Goal: Information Seeking & Learning: Find specific fact

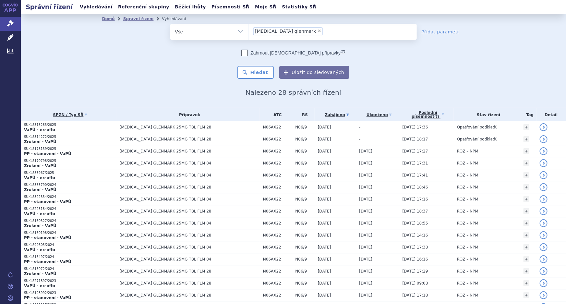
click at [317, 29] on span "×" at bounding box center [319, 31] width 4 height 4
click at [248, 29] on select "agomelatine glenmark" at bounding box center [248, 31] width 0 height 16
select select
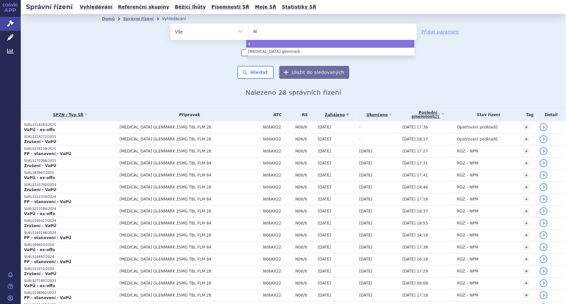
type input "ato"
type input "atomo"
type input "atomox"
type input "atomoxe"
type input "atomoxeti"
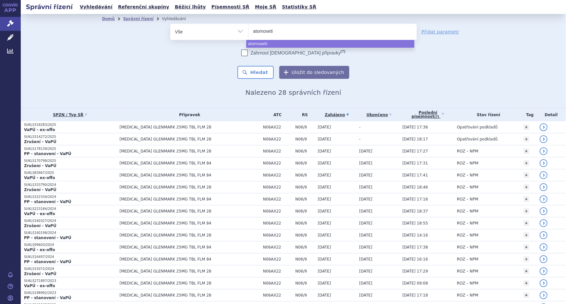
type input "atomoxetin"
type input "atomoxetin gl"
type input "atomoxetin gle"
type input "atomoxetin glen"
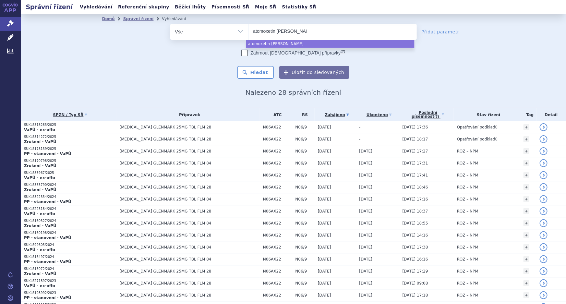
type input "atomoxetin glenm"
type input "atomoxetin glenmark"
select select "atomoxetin glenmark"
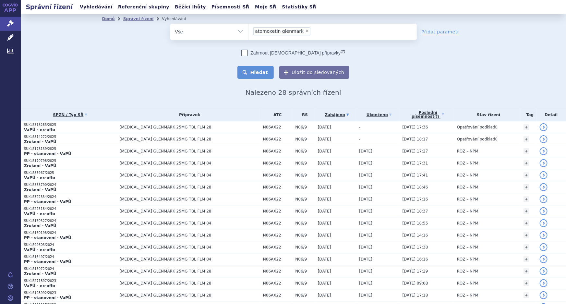
click at [261, 72] on button "Hledat" at bounding box center [255, 72] width 37 height 13
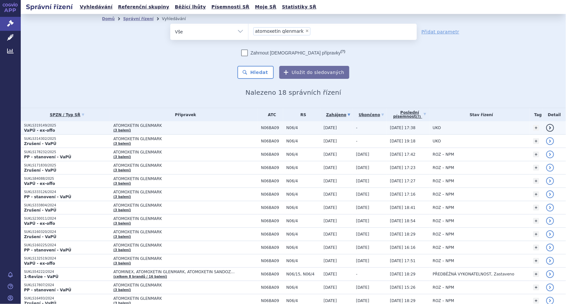
click at [146, 126] on span "ATOMOXETIN GLENMARK" at bounding box center [185, 125] width 144 height 5
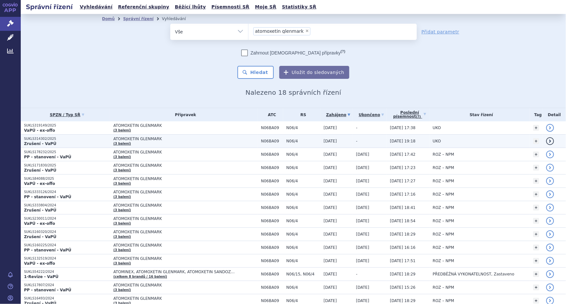
click at [174, 139] on span "ATOMOXETIN GLENMARK" at bounding box center [185, 138] width 144 height 5
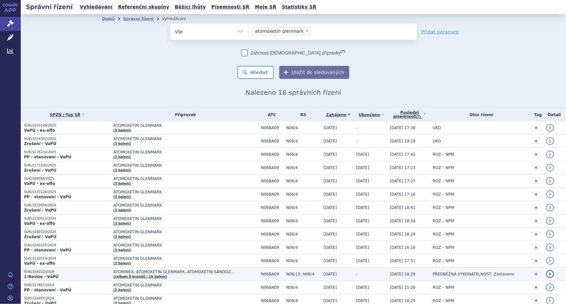
click at [216, 272] on span "ATOMINEX, ATOMOXETIN GLENMARK, ATOMOXETIN SANDOZ…" at bounding box center [185, 271] width 144 height 5
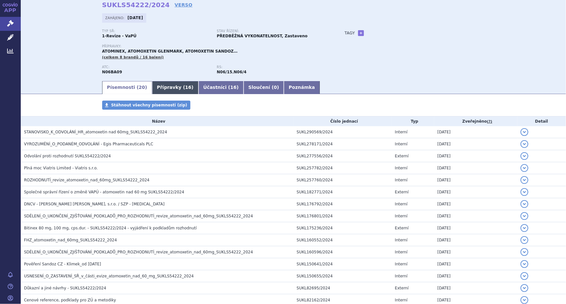
click at [165, 83] on link "Přípravky ( 16 )" at bounding box center [175, 87] width 46 height 13
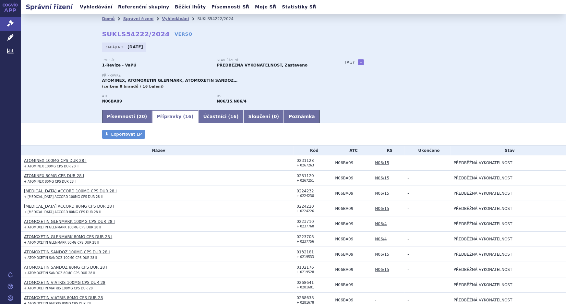
click at [66, 69] on div "Domů Správní řízení Vyhledávání SUKLS54222/2024 SUKLS54222/2024 VERSO Zahájeno:…" at bounding box center [293, 61] width 545 height 95
click at [128, 18] on link "Správní řízení" at bounding box center [138, 19] width 30 height 5
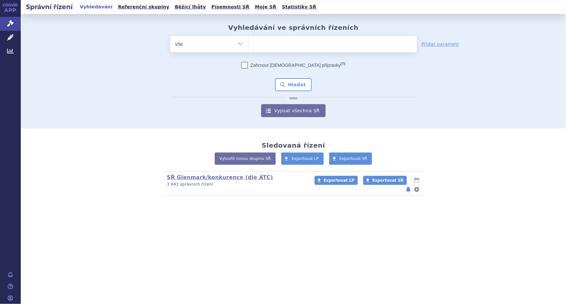
click at [266, 41] on ul at bounding box center [332, 43] width 168 height 14
click at [248, 41] on select at bounding box center [248, 44] width 0 height 16
click at [280, 42] on ul at bounding box center [332, 43] width 168 height 14
click at [248, 42] on select at bounding box center [248, 44] width 0 height 16
paste input "0220312"
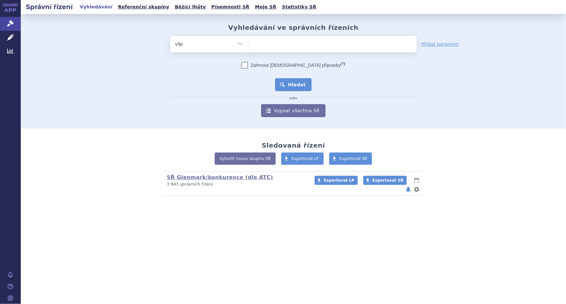
type input "0220312"
select select "0220312"
click at [293, 85] on button "Hledat" at bounding box center [293, 84] width 37 height 13
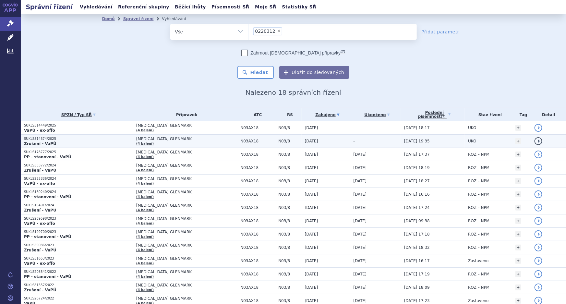
click at [167, 139] on span "[MEDICAL_DATA] GLENMARK" at bounding box center [186, 138] width 101 height 5
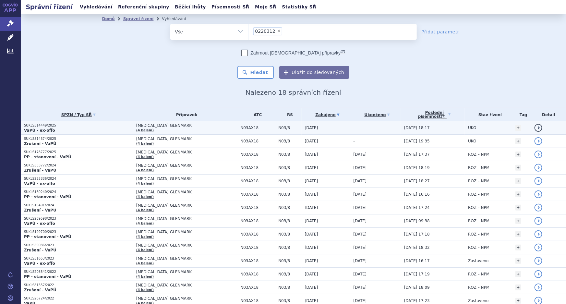
click at [278, 126] on span "N03/8" at bounding box center [289, 127] width 23 height 5
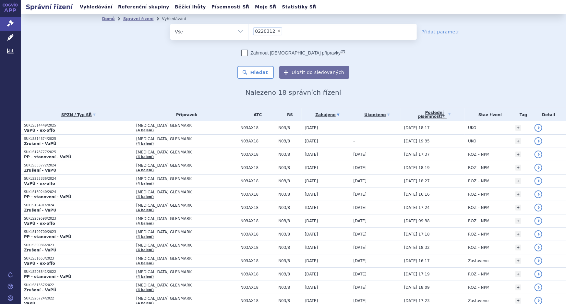
click at [205, 72] on div "Zahrnout [DEMOGRAPHIC_DATA] přípravky (?) Hledat Uložit do sledovaných" at bounding box center [293, 64] width 246 height 29
